Goal: Navigation & Orientation: Find specific page/section

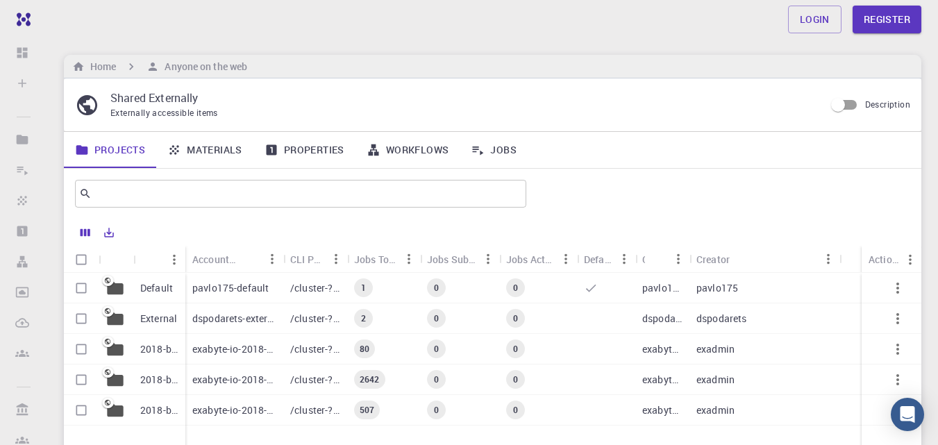
scroll to position [69, 0]
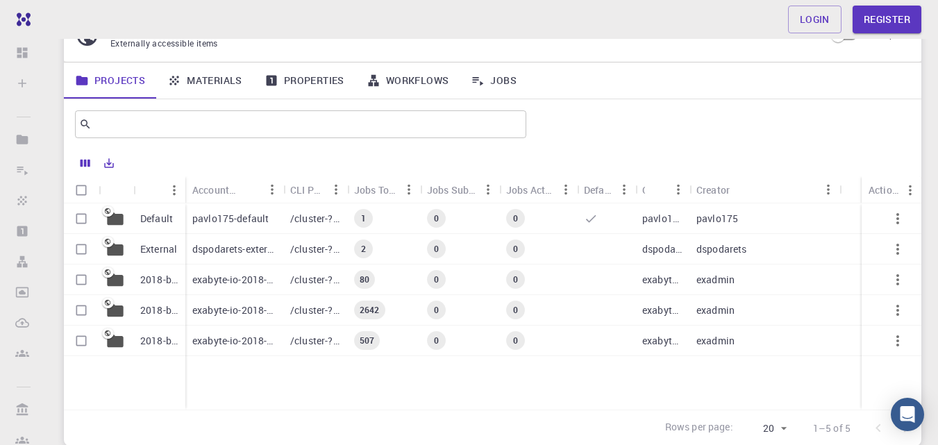
click at [236, 215] on p "pavlo175-default" at bounding box center [230, 219] width 76 height 14
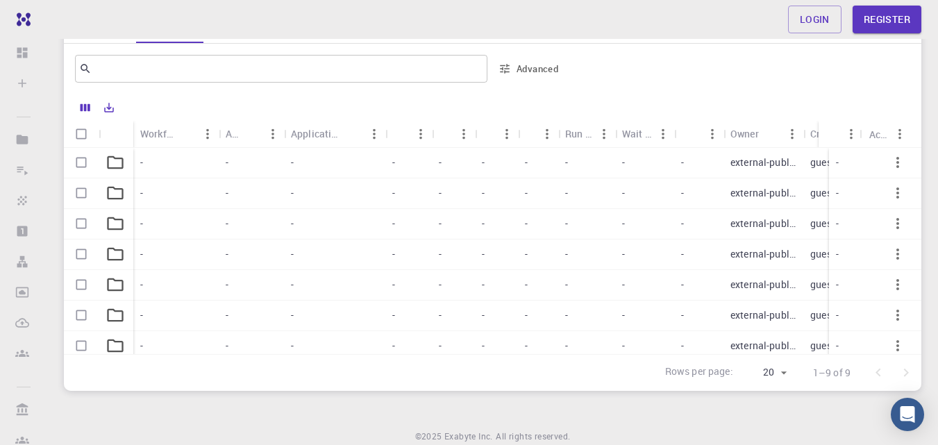
click at [768, 168] on p "external-public" at bounding box center [764, 163] width 66 height 14
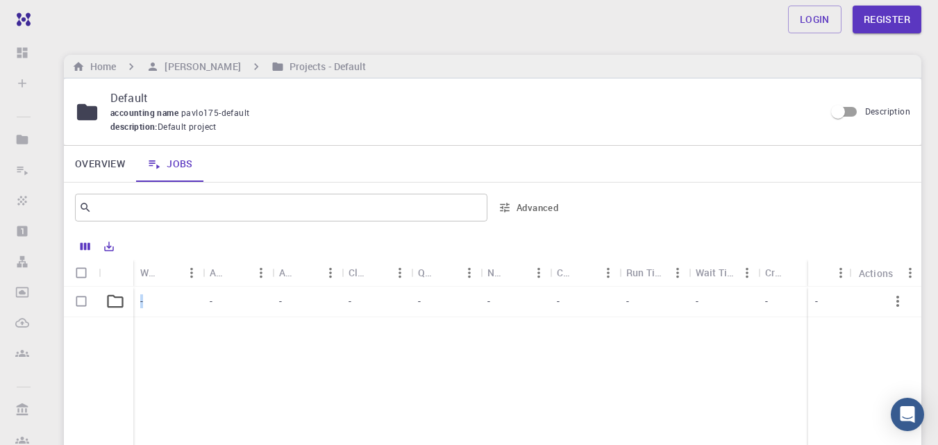
click at [147, 300] on div "-" at bounding box center [167, 302] width 69 height 31
click at [159, 274] on button "Sort" at bounding box center [169, 273] width 22 height 22
